Goal: Check status: Verify the current state of an ongoing process or item

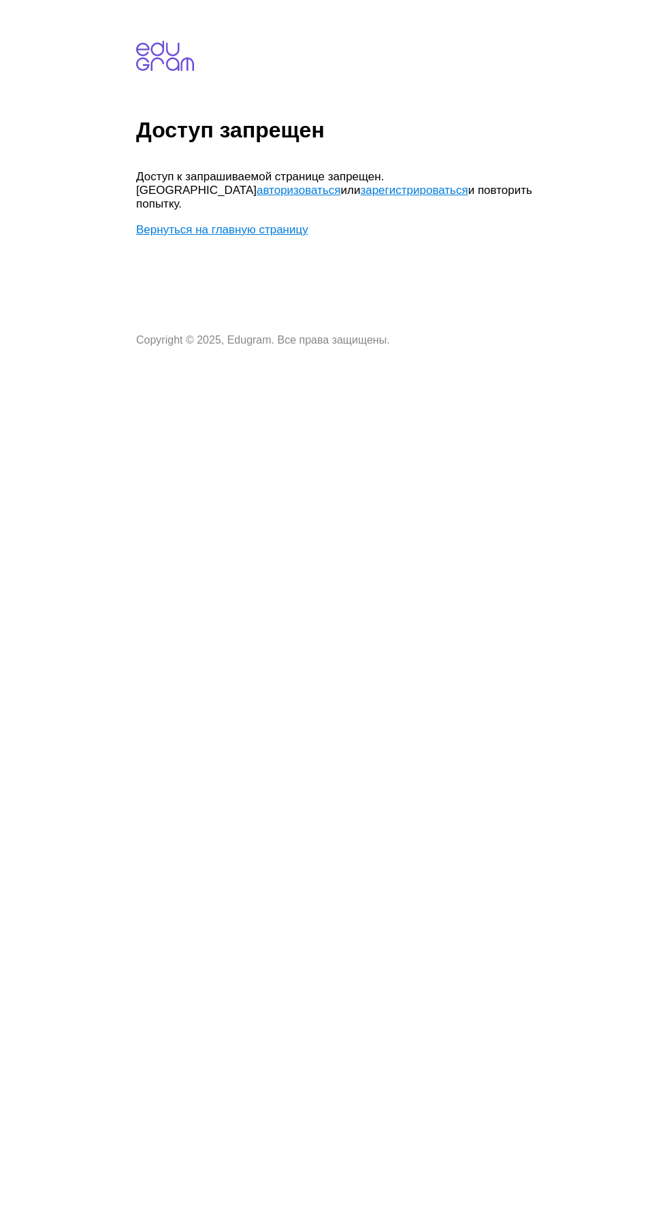
click at [257, 189] on link "авторизоваться" at bounding box center [299, 190] width 84 height 13
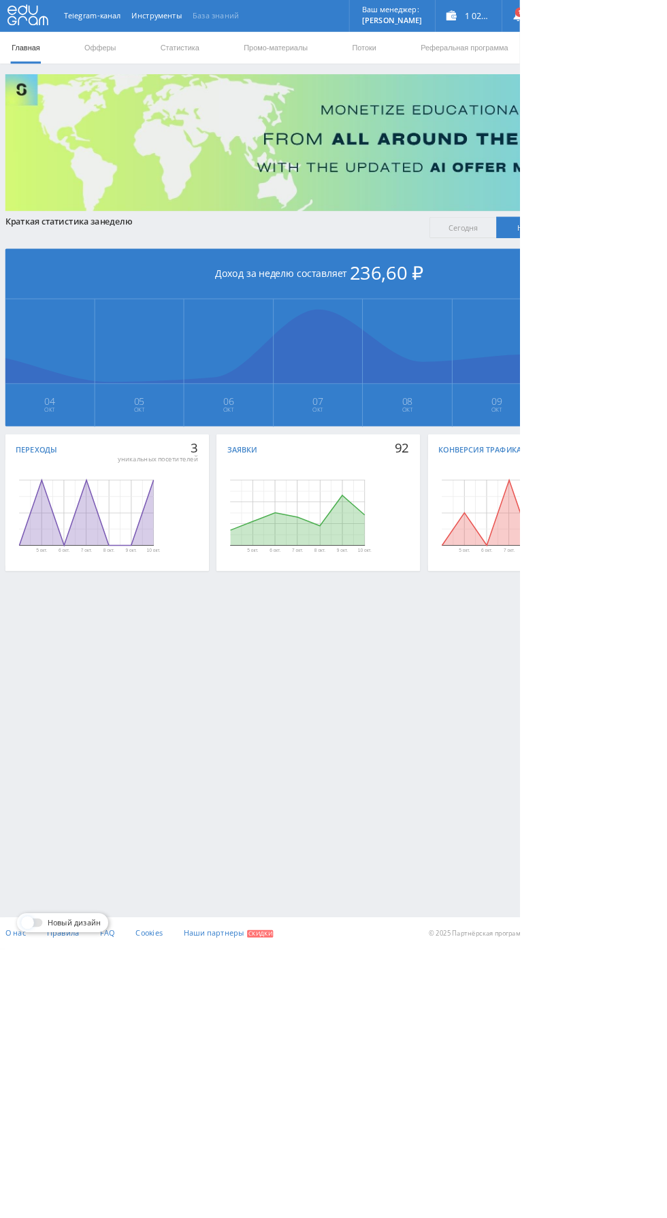
click at [240, 33] on link "База знаний" at bounding box center [276, 20] width 73 height 41
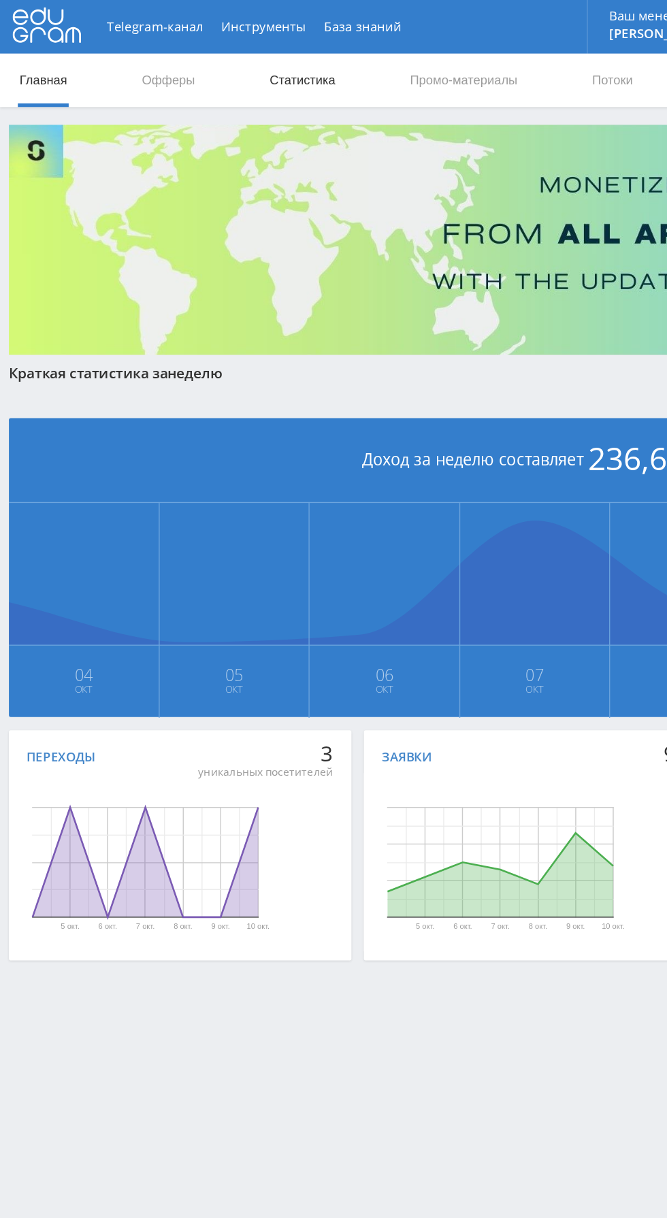
click at [235, 52] on link "Статистика" at bounding box center [230, 61] width 53 height 41
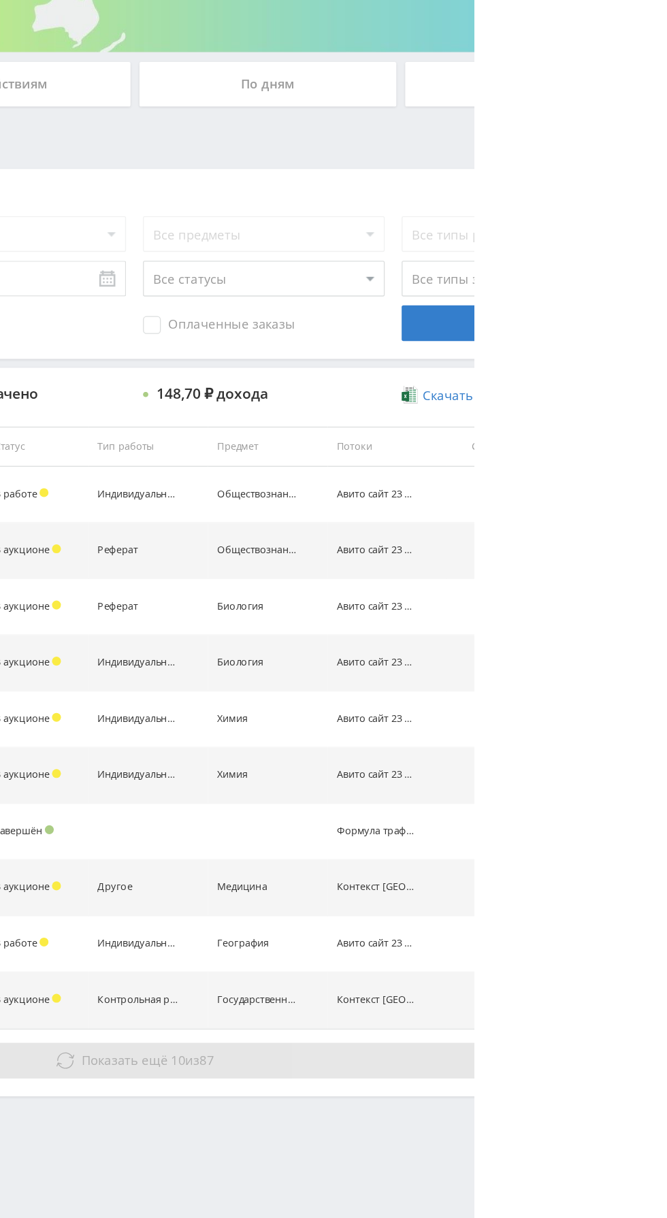
click at [606, 1040] on button "Показать ещё 10 из 87" at bounding box center [408, 1040] width 776 height 27
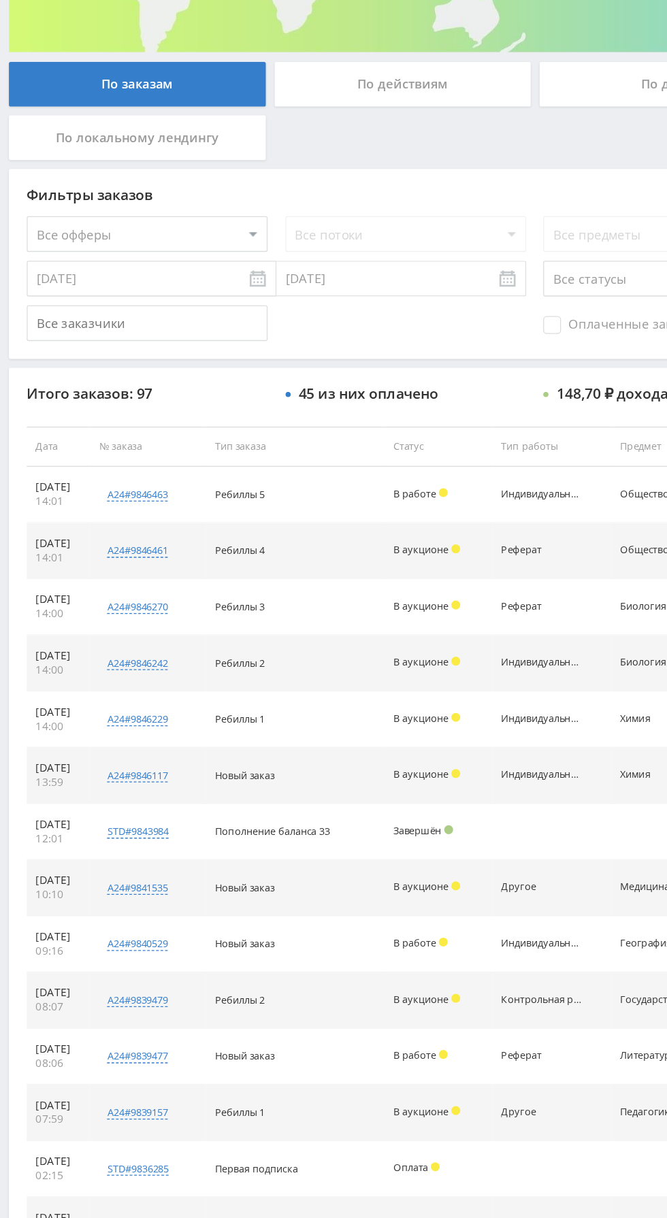
click at [134, 421] on select "Все офферы MyStylus MyStylus - Revshare Кэмп Studybay Автор24 Studybay Brazil S…" at bounding box center [112, 409] width 184 height 27
select select "1"
click at [432, 480] on span "Оплаченные заказы" at bounding box center [472, 479] width 116 height 14
click at [0, 0] on input "Оплаченные заказы" at bounding box center [0, 0] width 0 height 0
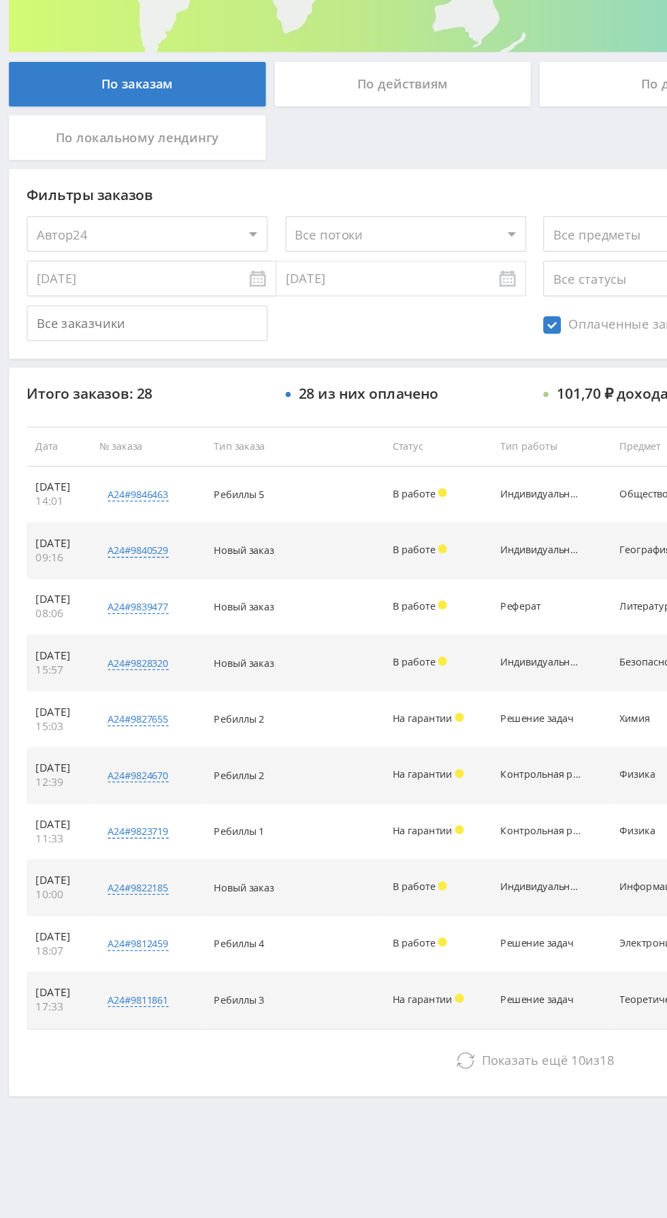
click at [247, 1006] on td "Ребиллы 3" at bounding box center [225, 994] width 136 height 43
click at [350, 1011] on td "На гарантии" at bounding box center [334, 994] width 82 height 43
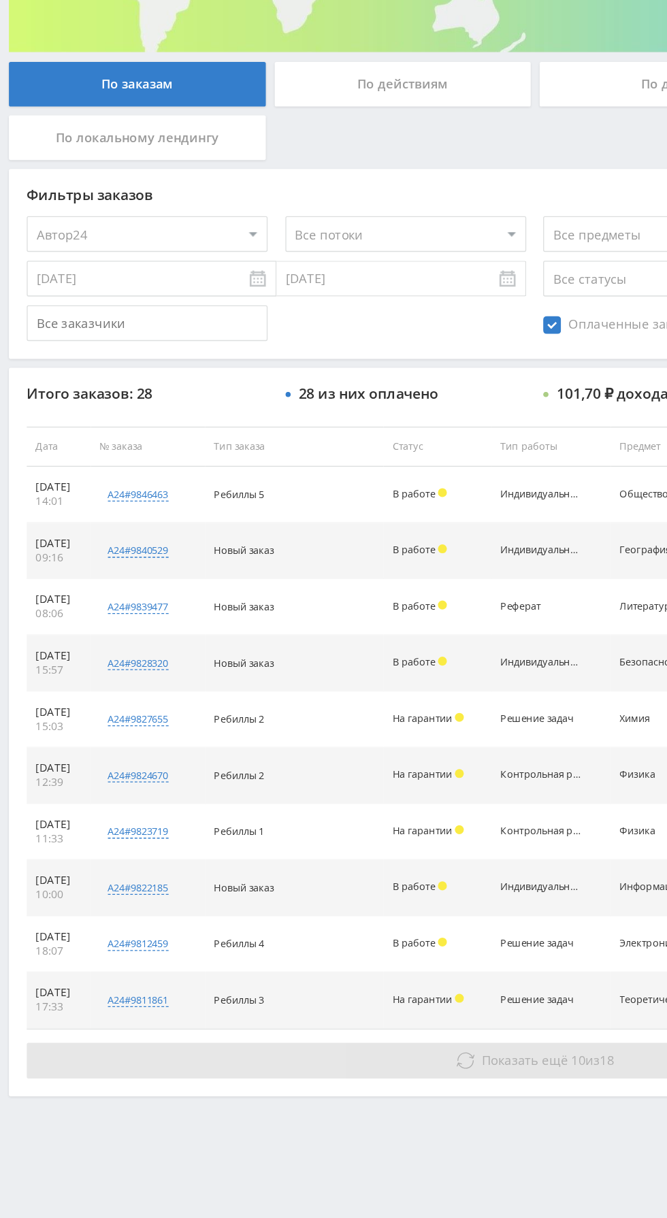
click at [397, 1036] on span "Показать ещё" at bounding box center [400, 1040] width 65 height 13
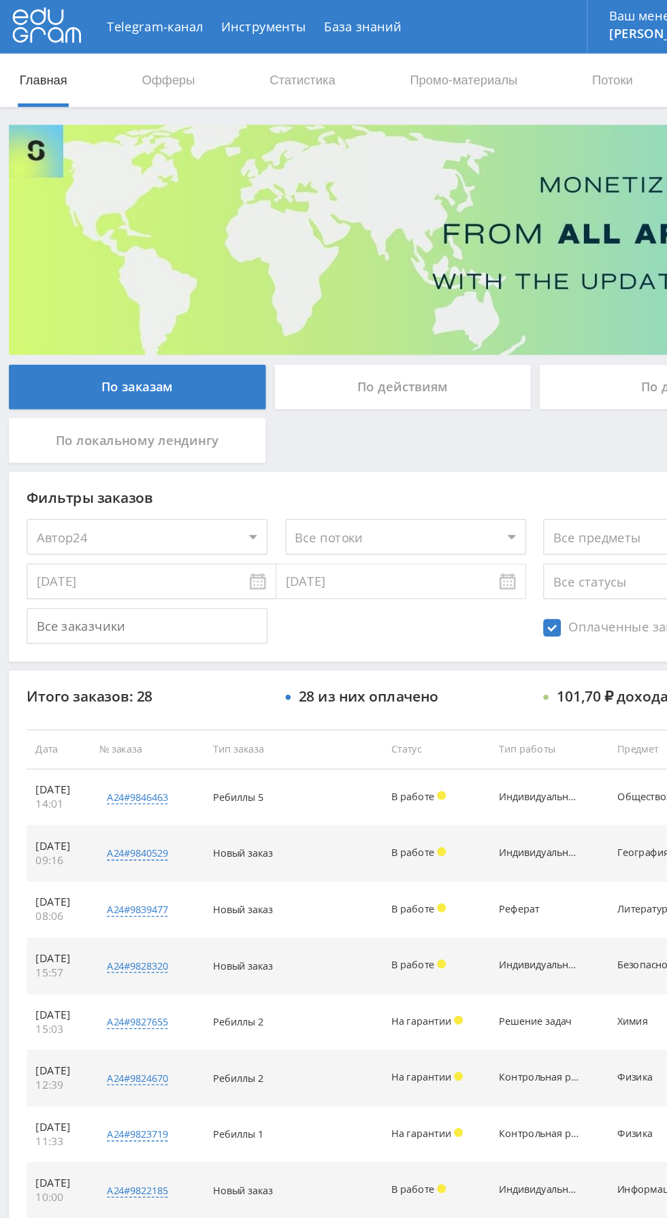
click at [342, 410] on select "Все потоки Авито сайт 23 ФТ Авито сайт 21 Контекст new лендинг Контекст Авито с…" at bounding box center [310, 409] width 184 height 27
select select "6624068"
click at [218, 396] on select "Все потоки Авито сайт 23 ФТ Авито сайт 21 Контекст new лендинг Контекст Авито с…" at bounding box center [310, 409] width 184 height 27
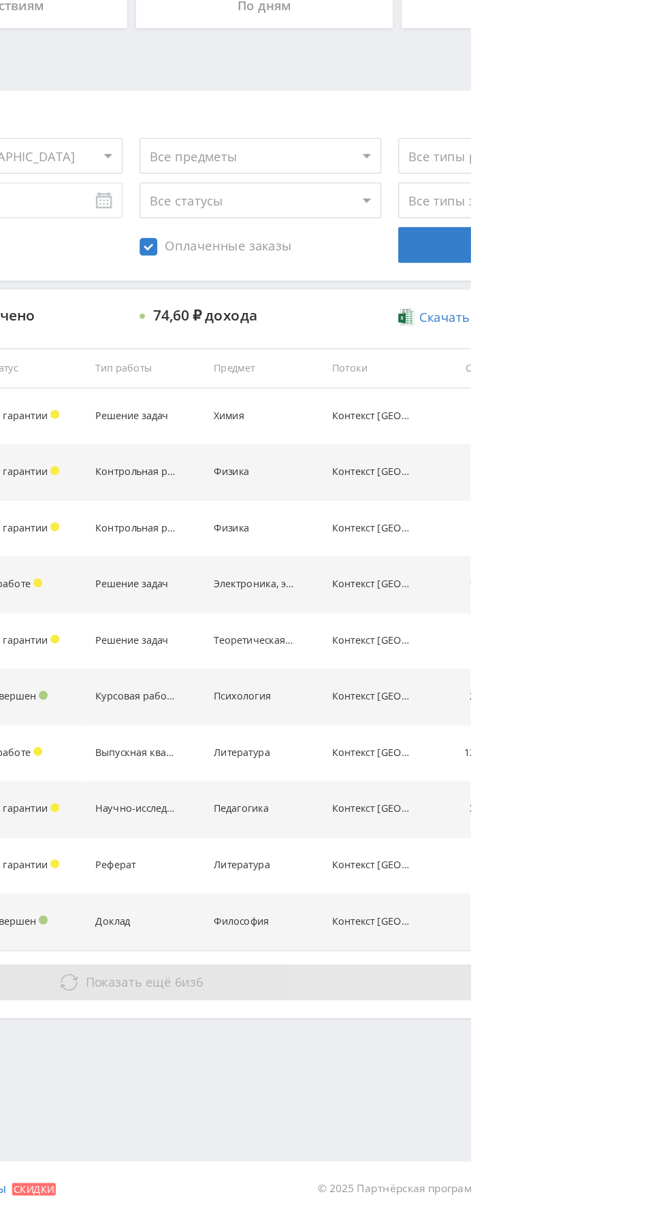
click at [618, 1043] on button "Показать ещё 6 из 6" at bounding box center [408, 1040] width 776 height 27
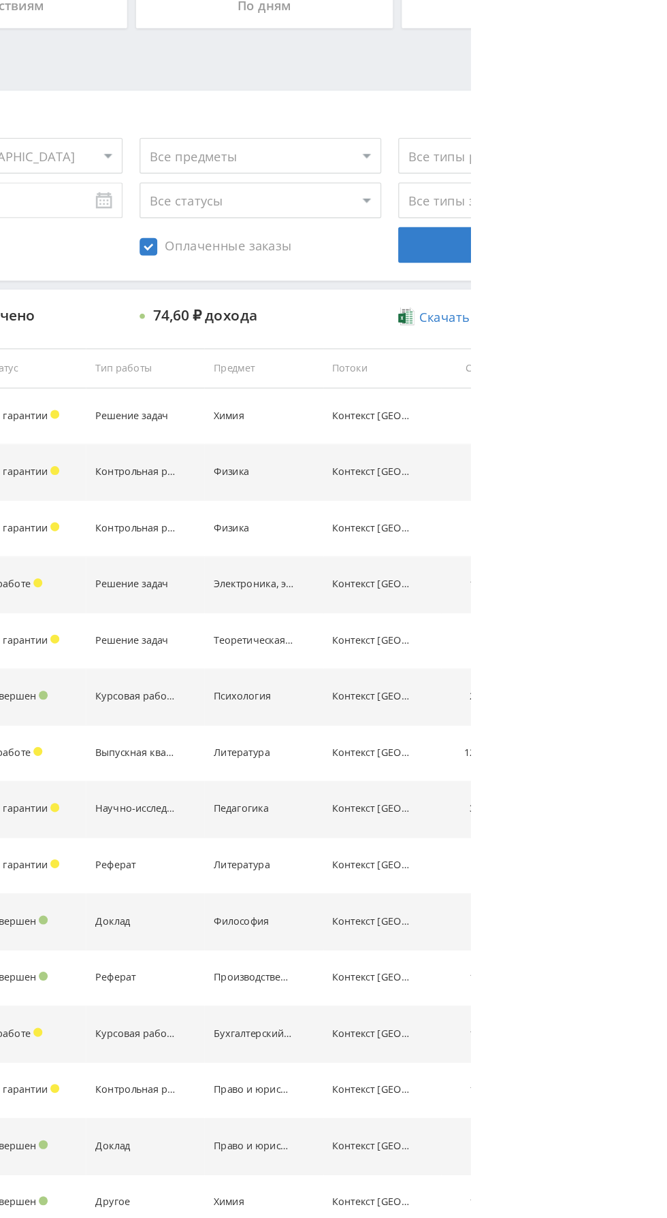
select select "2"
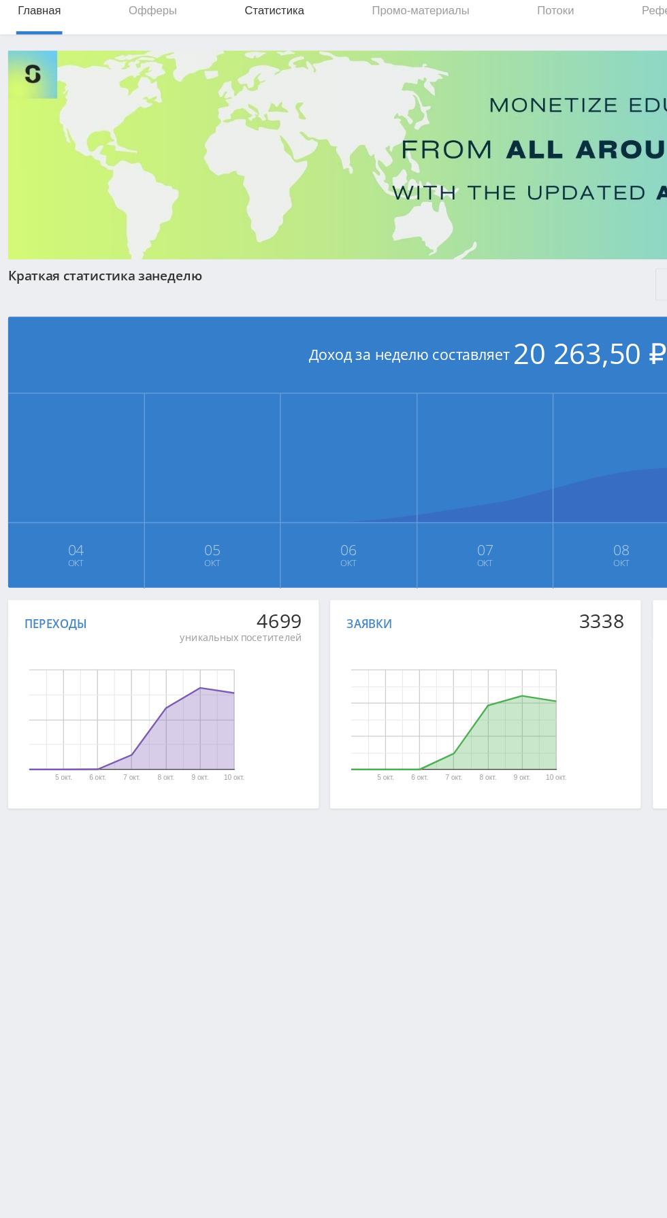
click at [233, 61] on link "Статистика" at bounding box center [230, 61] width 53 height 41
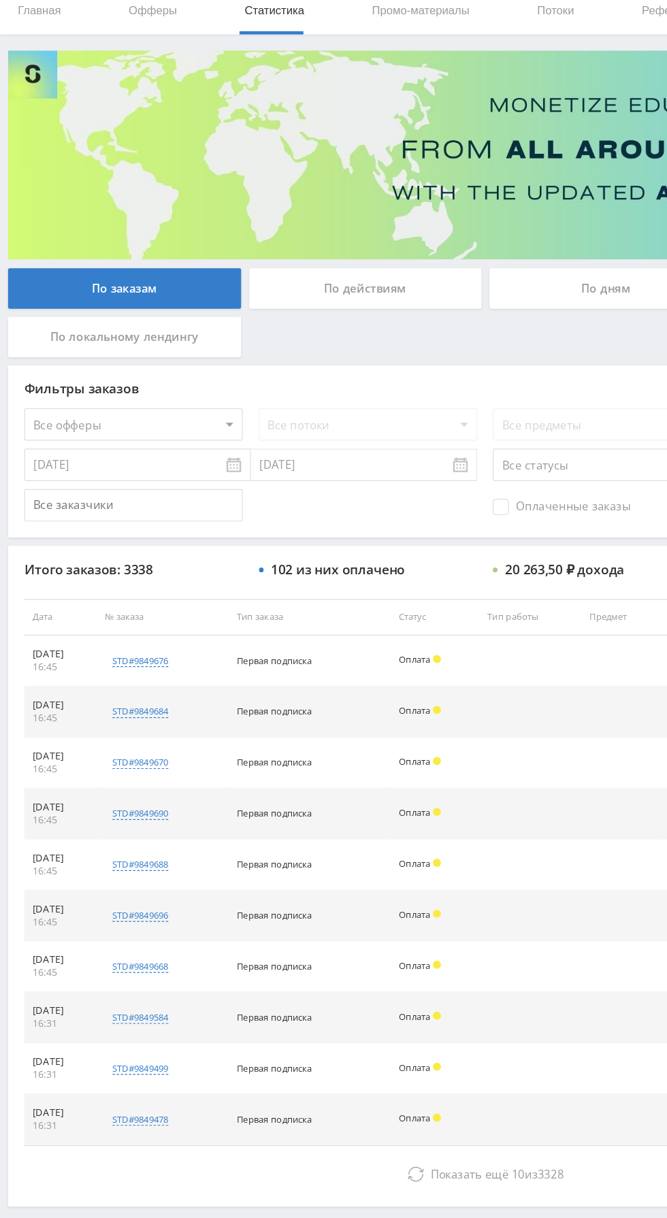
click at [495, 284] on div "По дням" at bounding box center [510, 295] width 196 height 34
click at [0, 0] on input "По дням" at bounding box center [0, 0] width 0 height 0
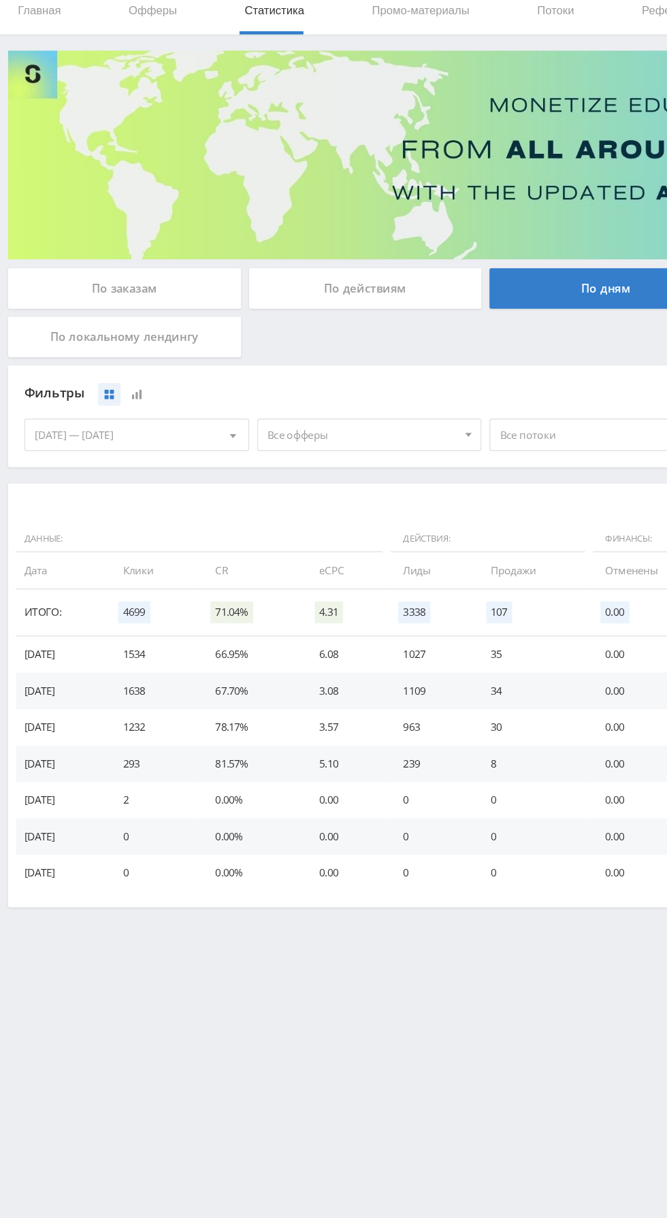
click at [297, 417] on span "Все офферы" at bounding box center [304, 419] width 159 height 26
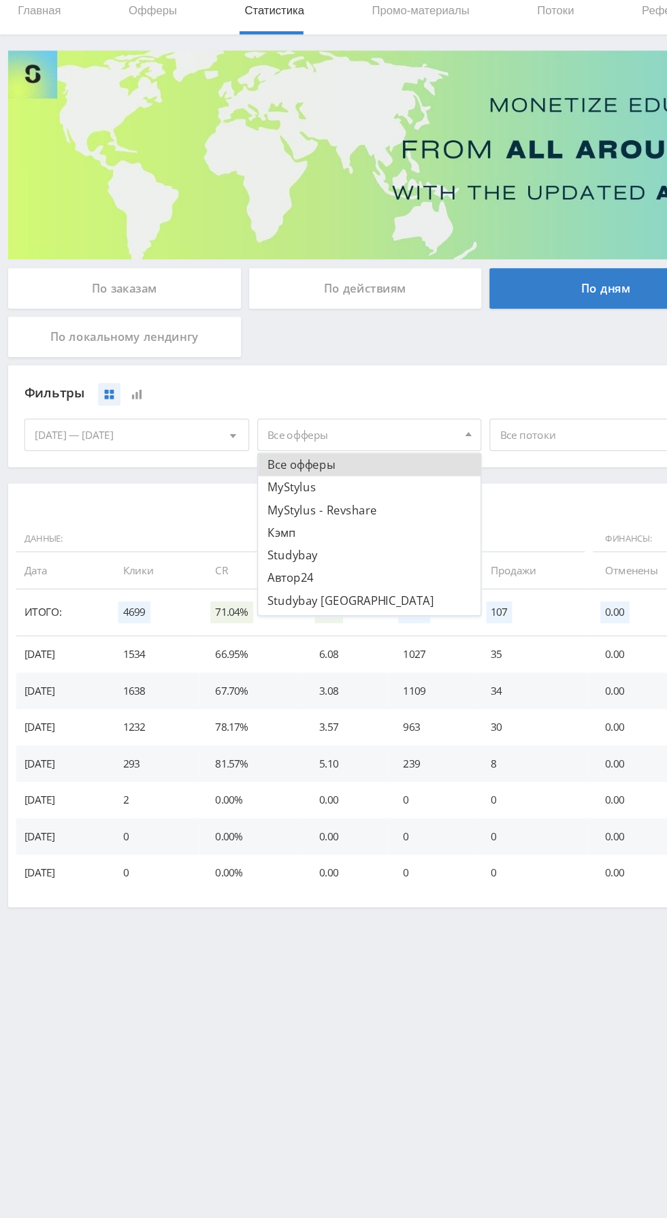
scroll to position [16, 0]
click at [311, 557] on button "Study AI (RevShare)" at bounding box center [311, 560] width 188 height 19
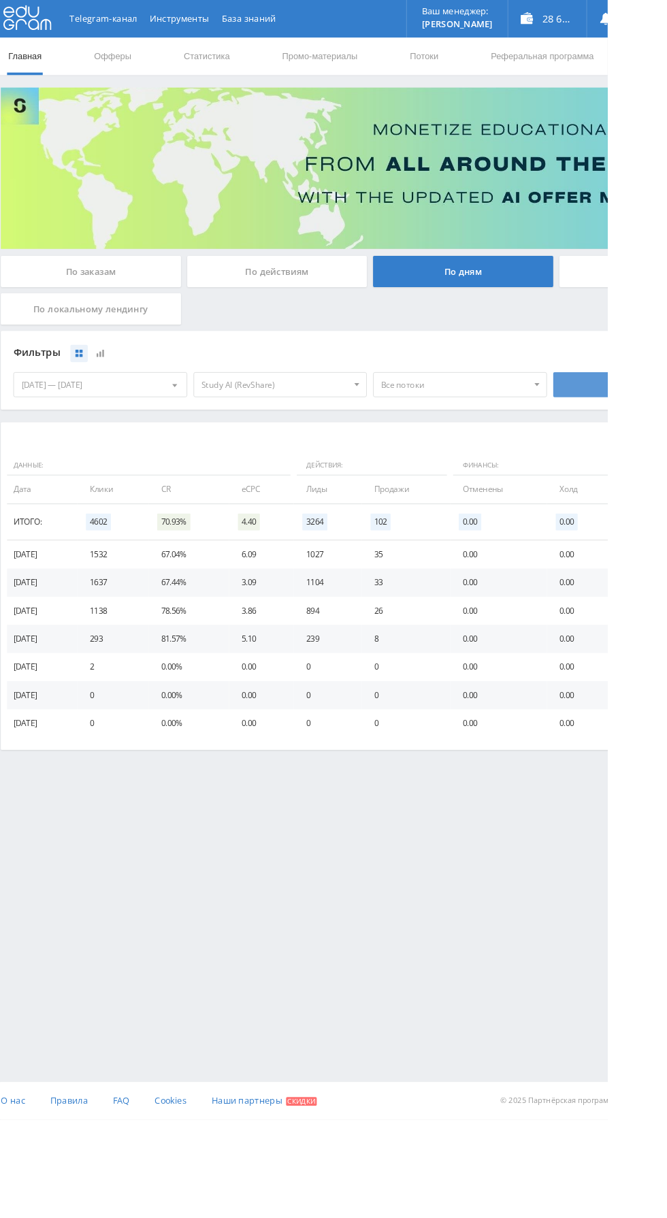
scroll to position [0, 0]
